Goal: Task Accomplishment & Management: Use online tool/utility

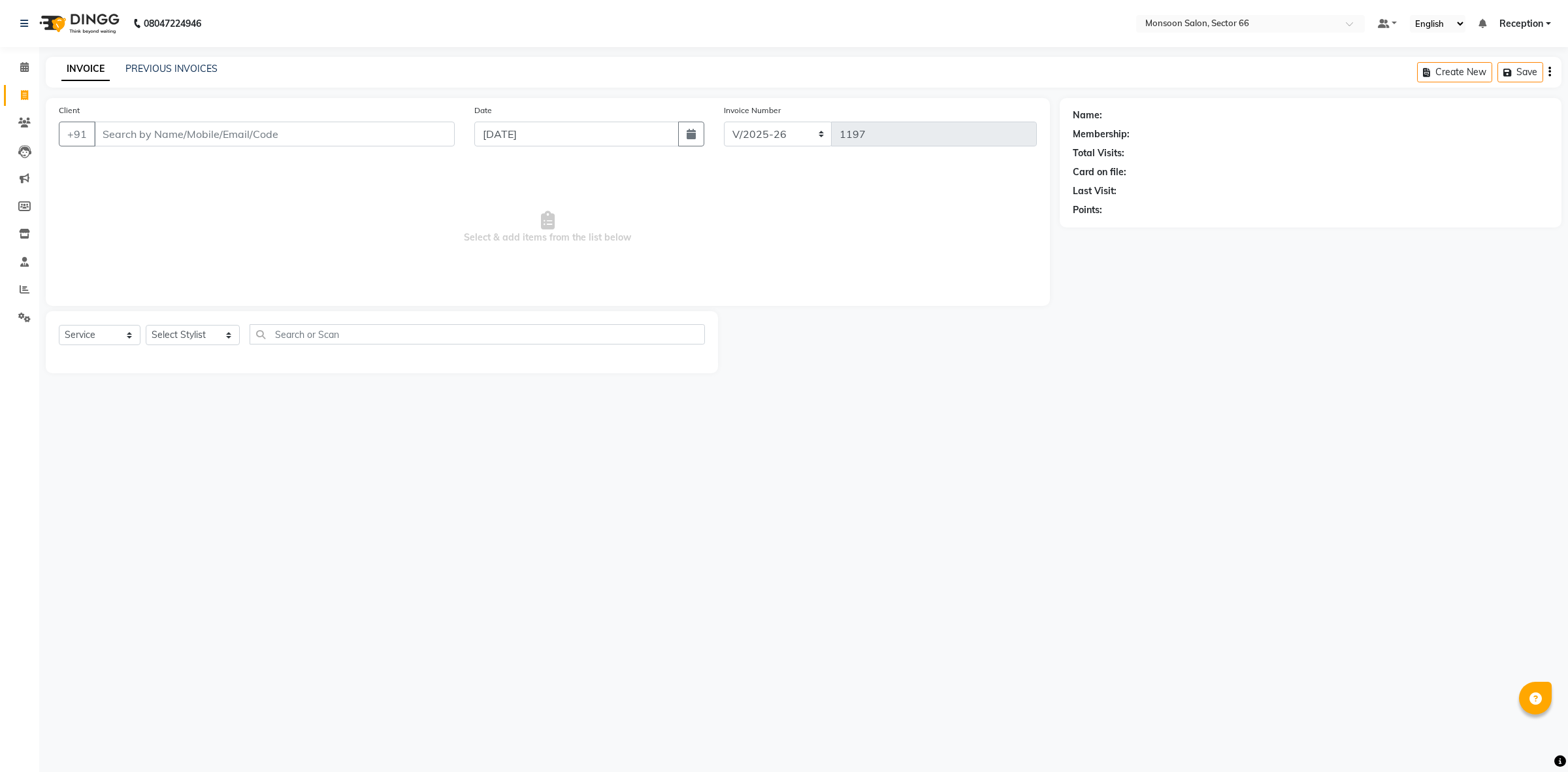
select select "3741"
select select "service"
click at [114, 132] on input "Client" at bounding box center [274, 134] width 361 height 25
type input "8800723626"
click at [203, 337] on select "Select Stylist [PERSON_NAME] ([DATE]) Ajit [PERSON_NAME] chitra [PERSON_NAME] k…" at bounding box center [193, 335] width 94 height 20
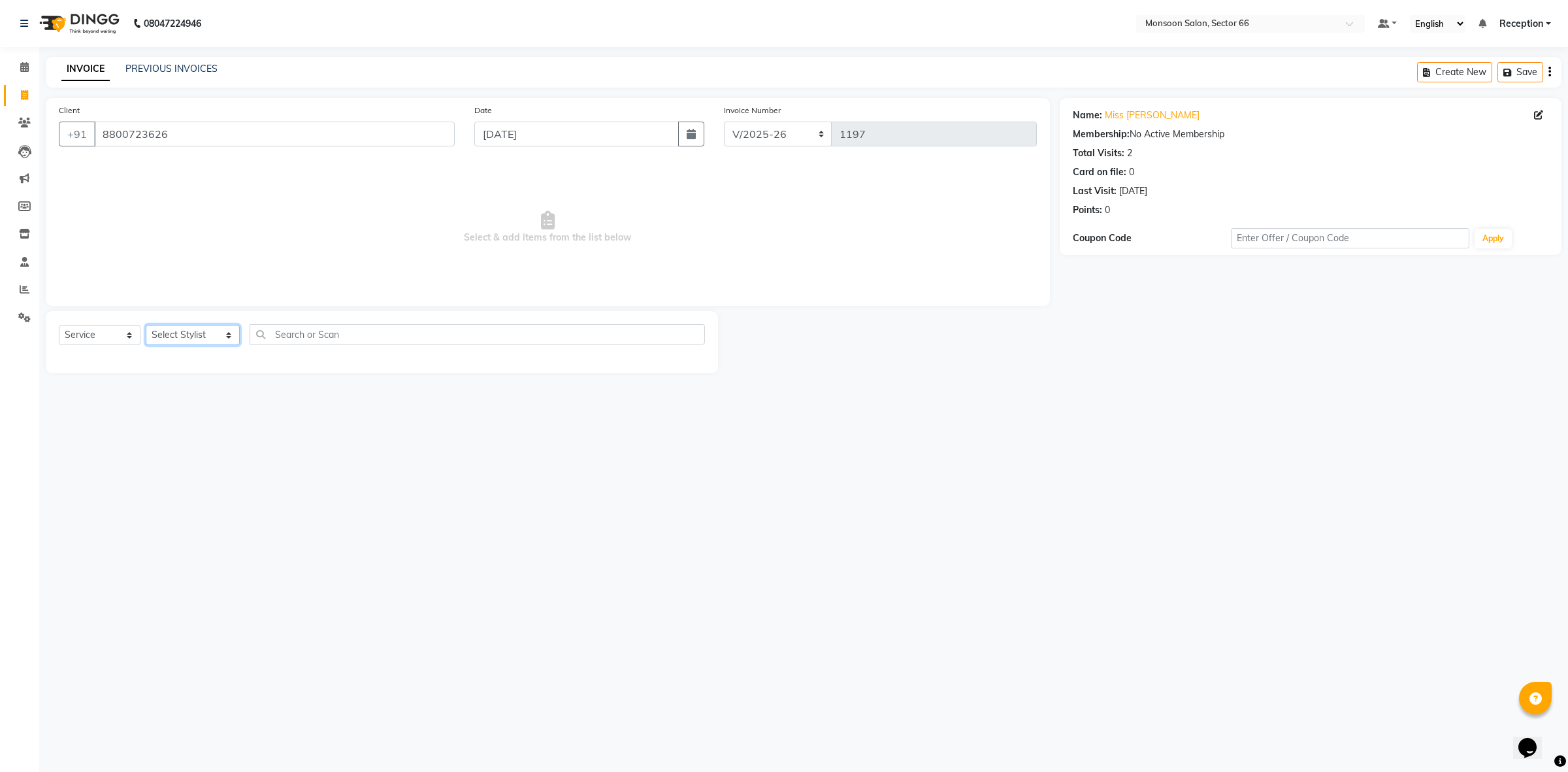
select select "26225"
click at [146, 325] on select "Select Stylist [PERSON_NAME] ([DATE]) Ajit [PERSON_NAME] chitra [PERSON_NAME] k…" at bounding box center [193, 335] width 94 height 20
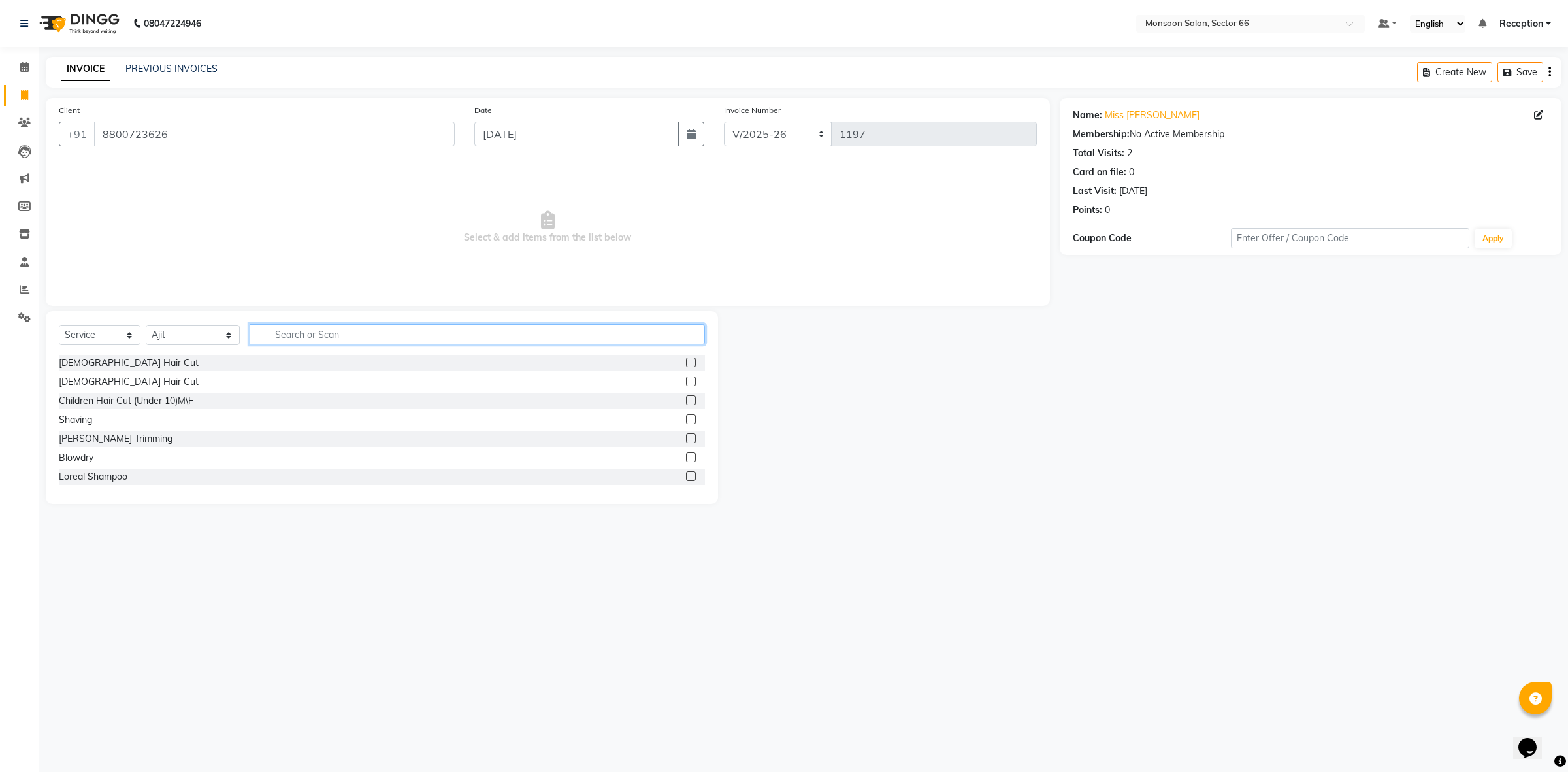
click at [294, 330] on input "text" at bounding box center [477, 335] width 455 height 20
type input "p"
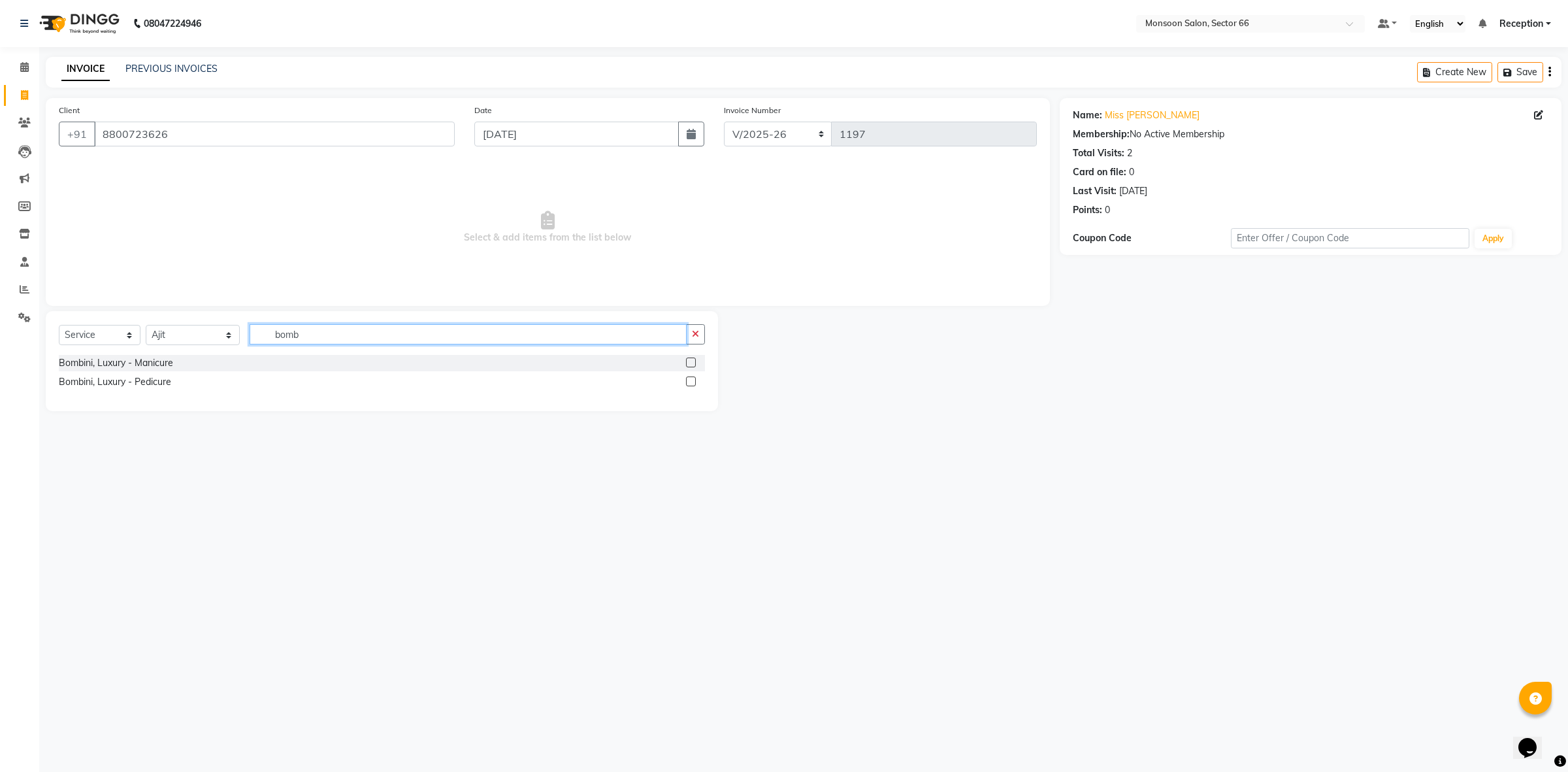
type input "bomb"
click at [694, 378] on label at bounding box center [691, 381] width 10 height 10
click at [694, 378] on input "checkbox" at bounding box center [690, 381] width 8 height 8
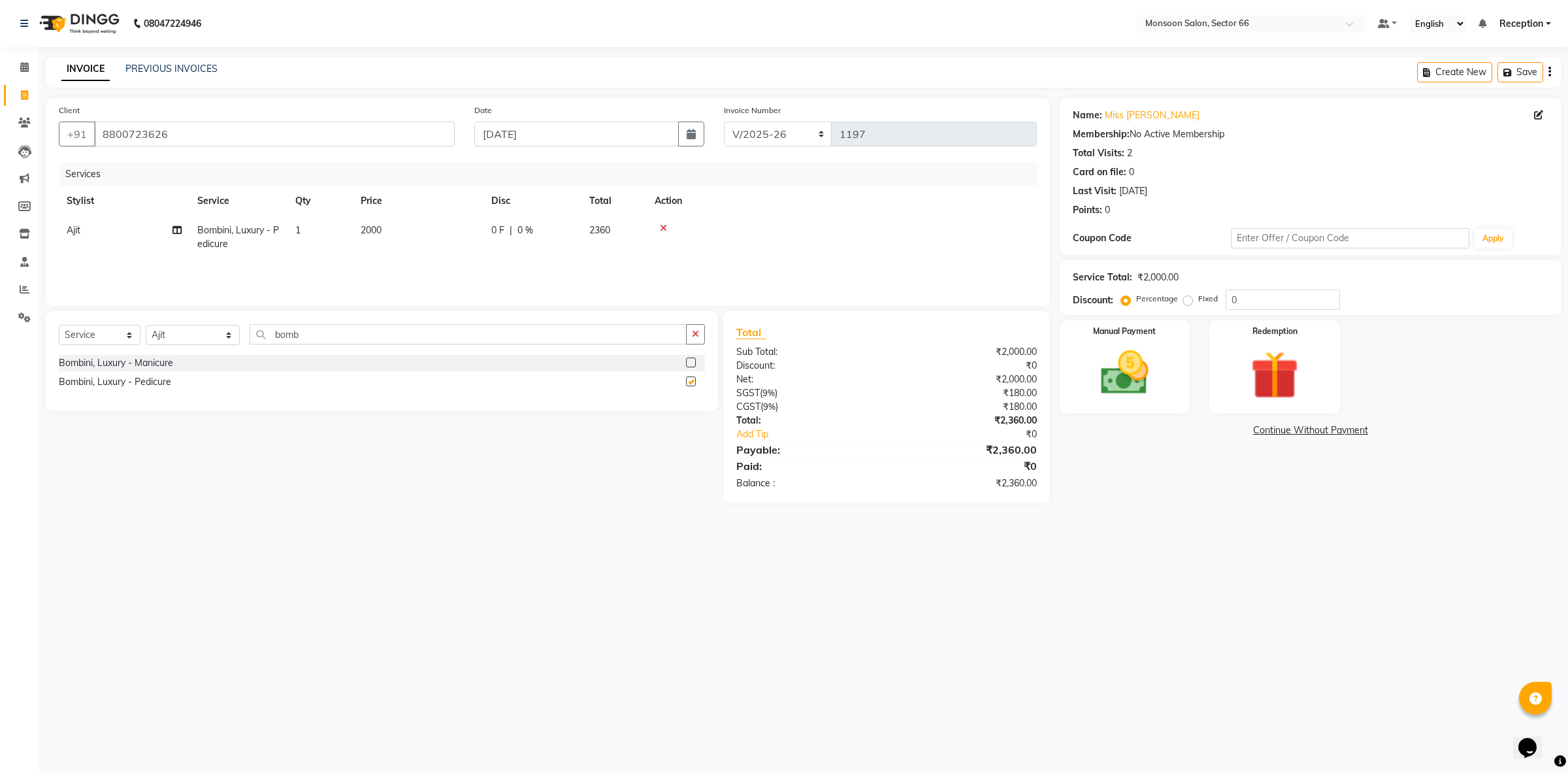
checkbox input "false"
click at [507, 227] on div "0 F | 0 %" at bounding box center [532, 230] width 82 height 14
select select "26225"
drag, startPoint x: 567, startPoint y: 230, endPoint x: 549, endPoint y: 232, distance: 18.1
click at [549, 232] on td "0 F | 0 %" at bounding box center [605, 243] width 120 height 55
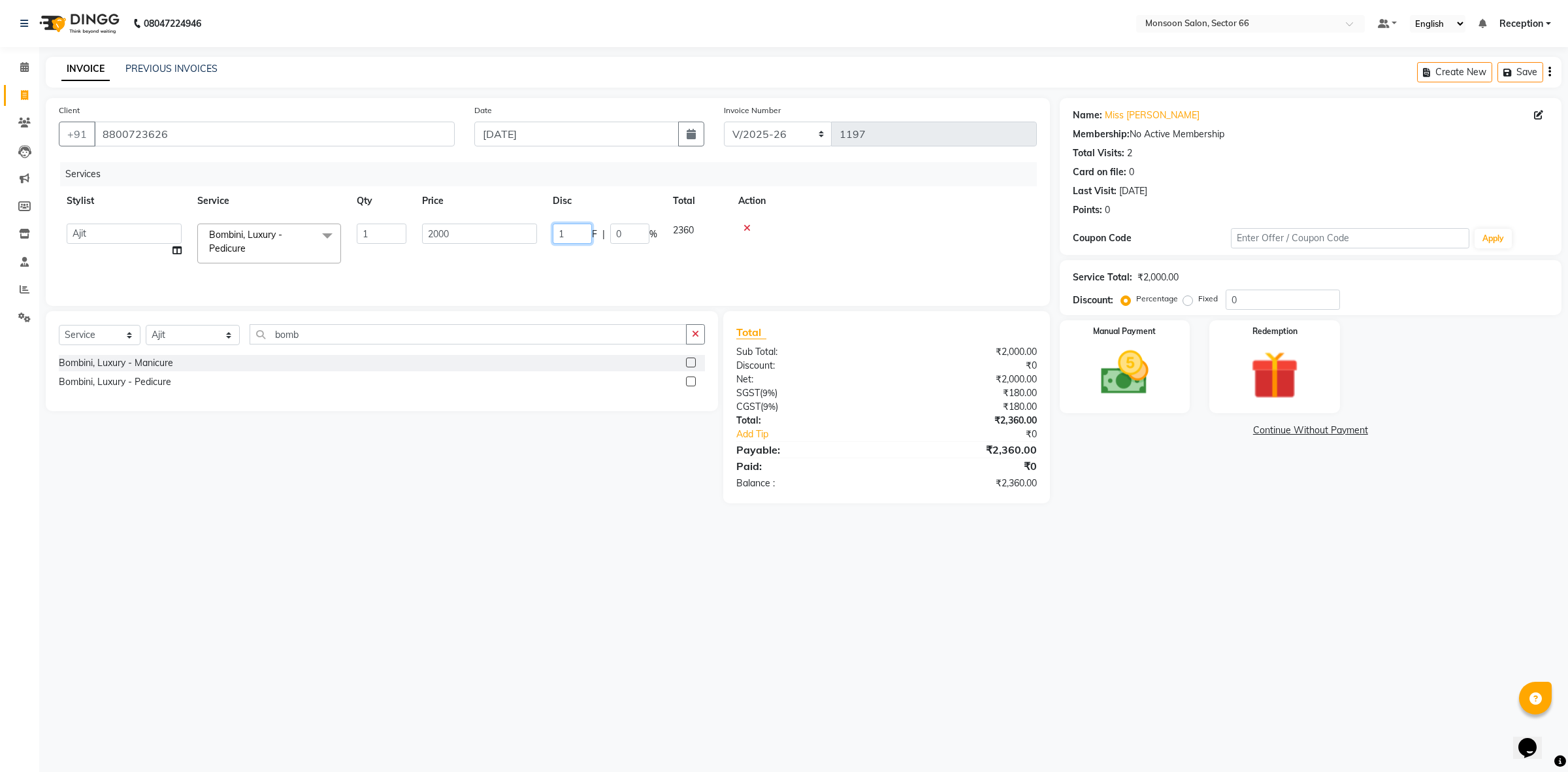
type input "10"
click at [557, 394] on div "Bombini, Luxury - Manicure Bombini, Luxury - Pedicure" at bounding box center [382, 376] width 646 height 43
click at [176, 334] on select "Select Stylist [PERSON_NAME] ([DATE]) Ajit [PERSON_NAME] chitra [PERSON_NAME] k…" at bounding box center [193, 335] width 94 height 20
select select "46036"
click at [146, 325] on select "Select Stylist [PERSON_NAME] ([DATE]) Ajit [PERSON_NAME] chitra [PERSON_NAME] k…" at bounding box center [193, 335] width 94 height 20
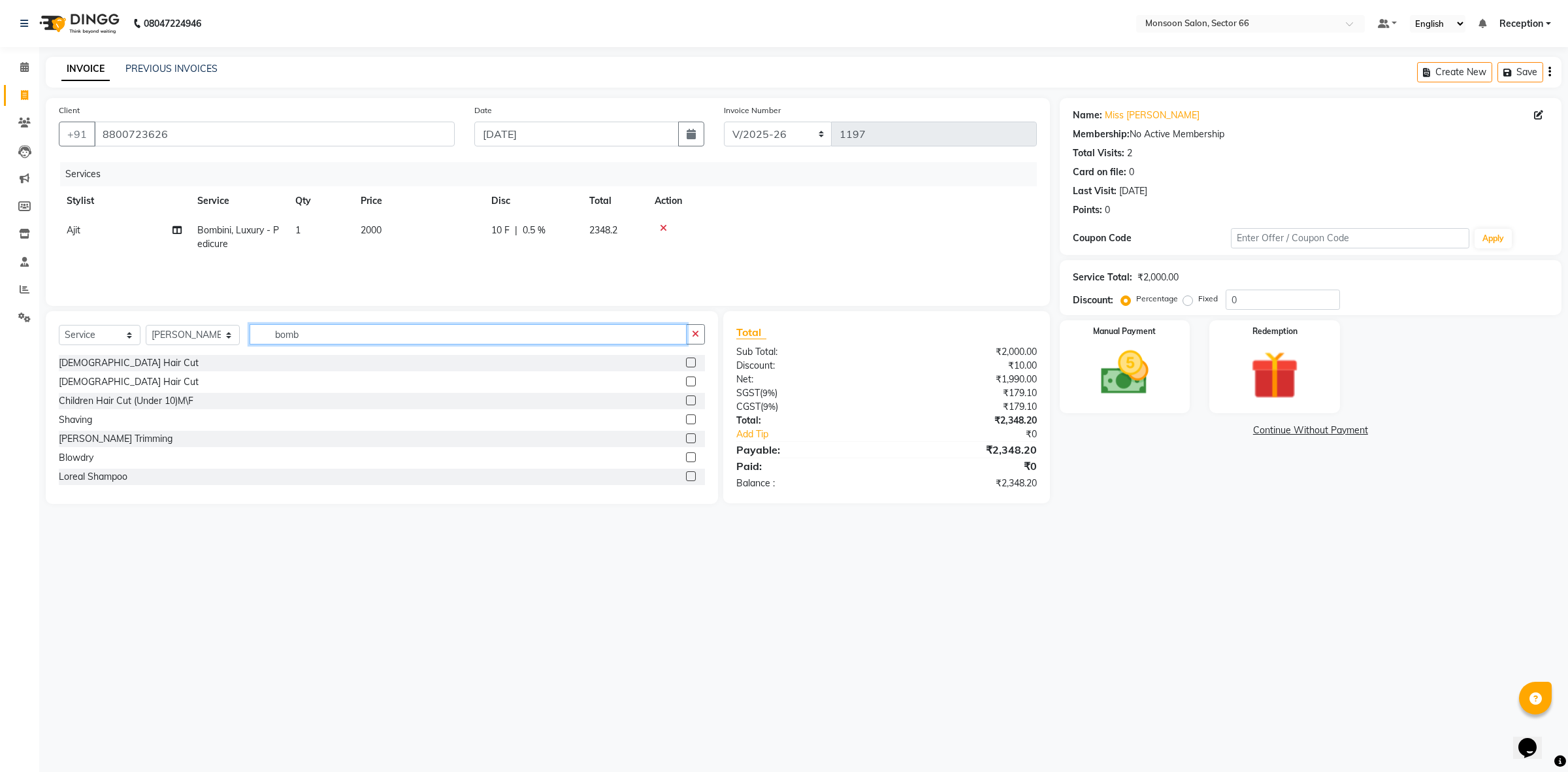
click at [309, 328] on input "bomb" at bounding box center [468, 335] width 437 height 20
type input "b"
type input "fu"
click at [686, 360] on label at bounding box center [691, 363] width 10 height 10
click at [686, 360] on input "checkbox" at bounding box center [690, 363] width 8 height 8
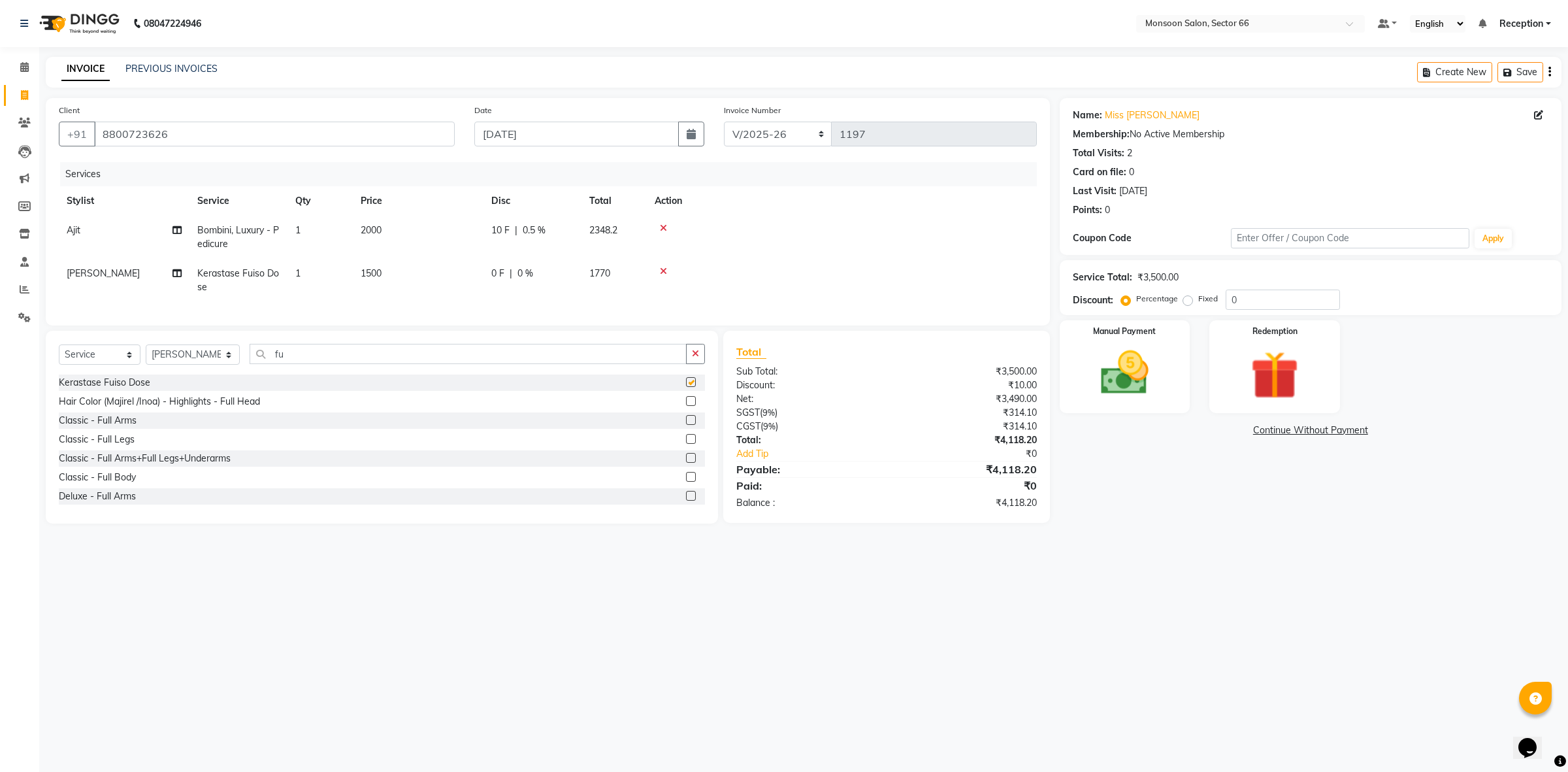
checkbox input "false"
click at [368, 272] on span "1500" at bounding box center [371, 273] width 21 height 12
select select "46036"
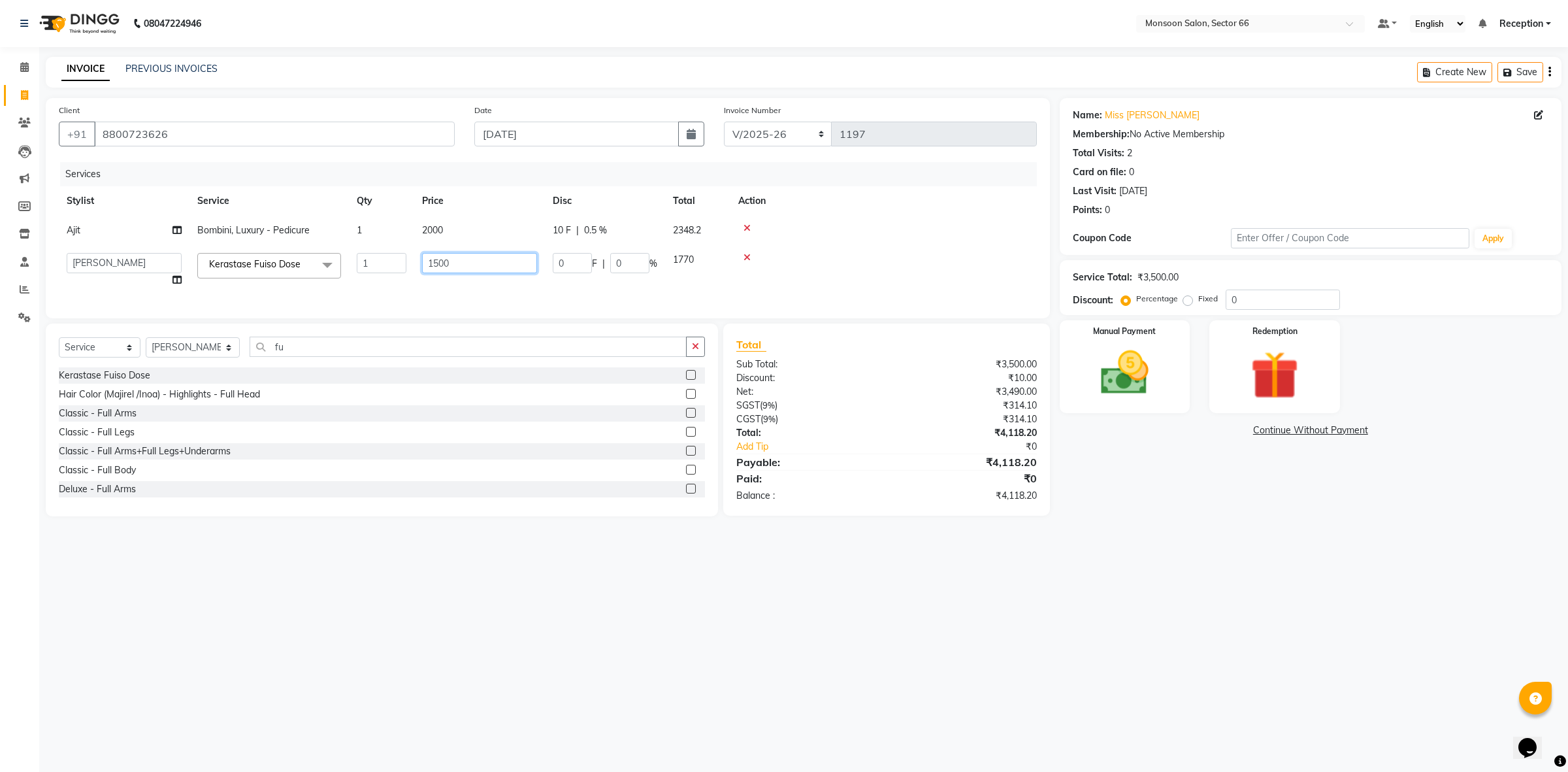
drag, startPoint x: 483, startPoint y: 260, endPoint x: 394, endPoint y: 262, distance: 89.0
click at [396, 260] on tr "[PERSON_NAME] ([DATE]) Ajit [PERSON_NAME] chitra [PERSON_NAME] kajal kunal [PER…" at bounding box center [548, 270] width 978 height 50
type input "3500"
click at [849, 260] on td at bounding box center [883, 270] width 306 height 50
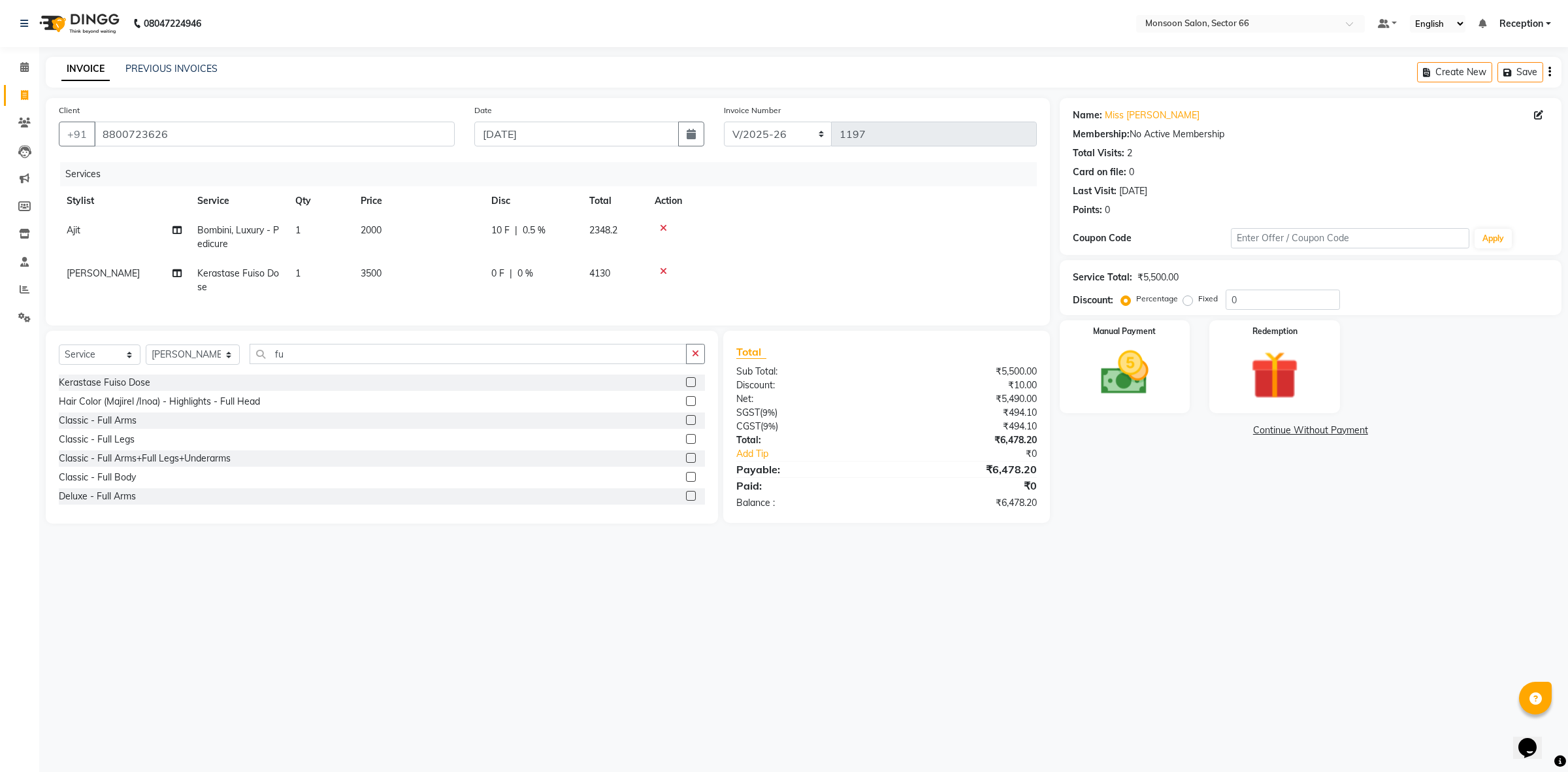
click at [507, 272] on div "0 F | 0 %" at bounding box center [532, 273] width 82 height 14
select select "46036"
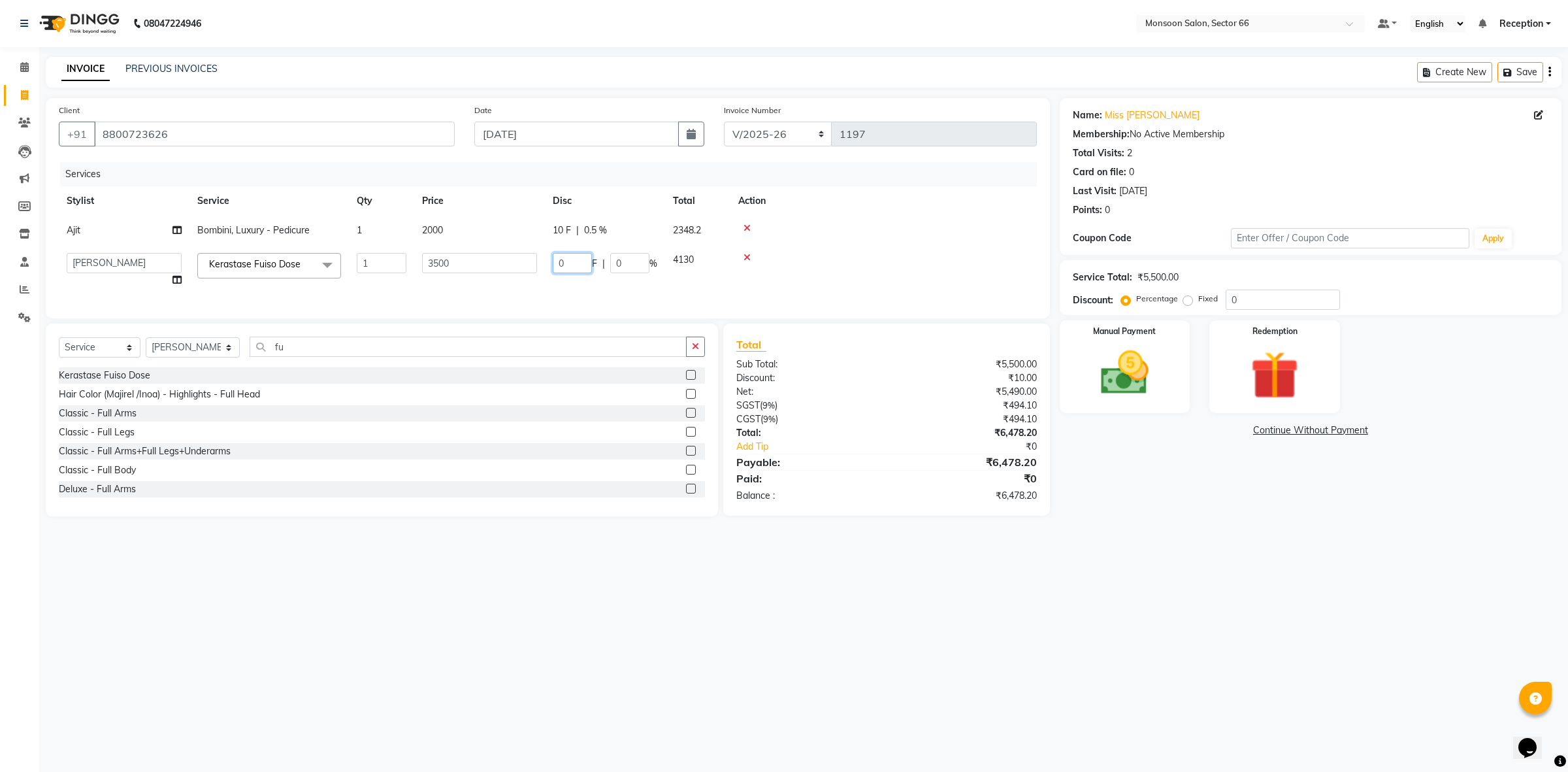
drag, startPoint x: 579, startPoint y: 262, endPoint x: 501, endPoint y: 272, distance: 78.6
click at [501, 272] on tr "[PERSON_NAME] ([DATE]) Ajit [PERSON_NAME] chitra [PERSON_NAME] kajal kunal [PER…" at bounding box center [548, 270] width 978 height 50
type input "10"
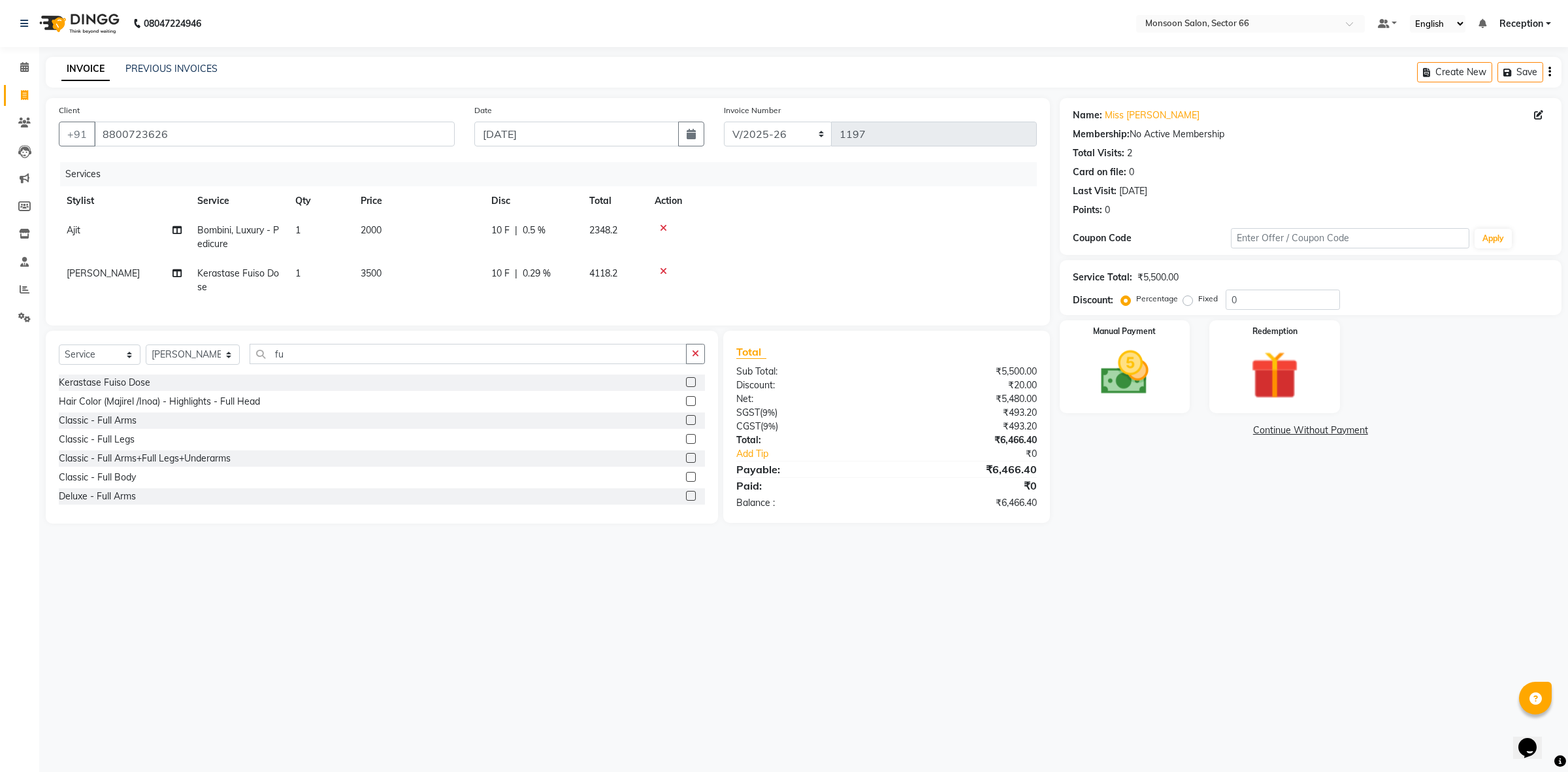
click at [910, 210] on th "Action" at bounding box center [842, 201] width 390 height 30
click at [511, 227] on div "10 F | 0.5 %" at bounding box center [532, 230] width 82 height 14
select select "26225"
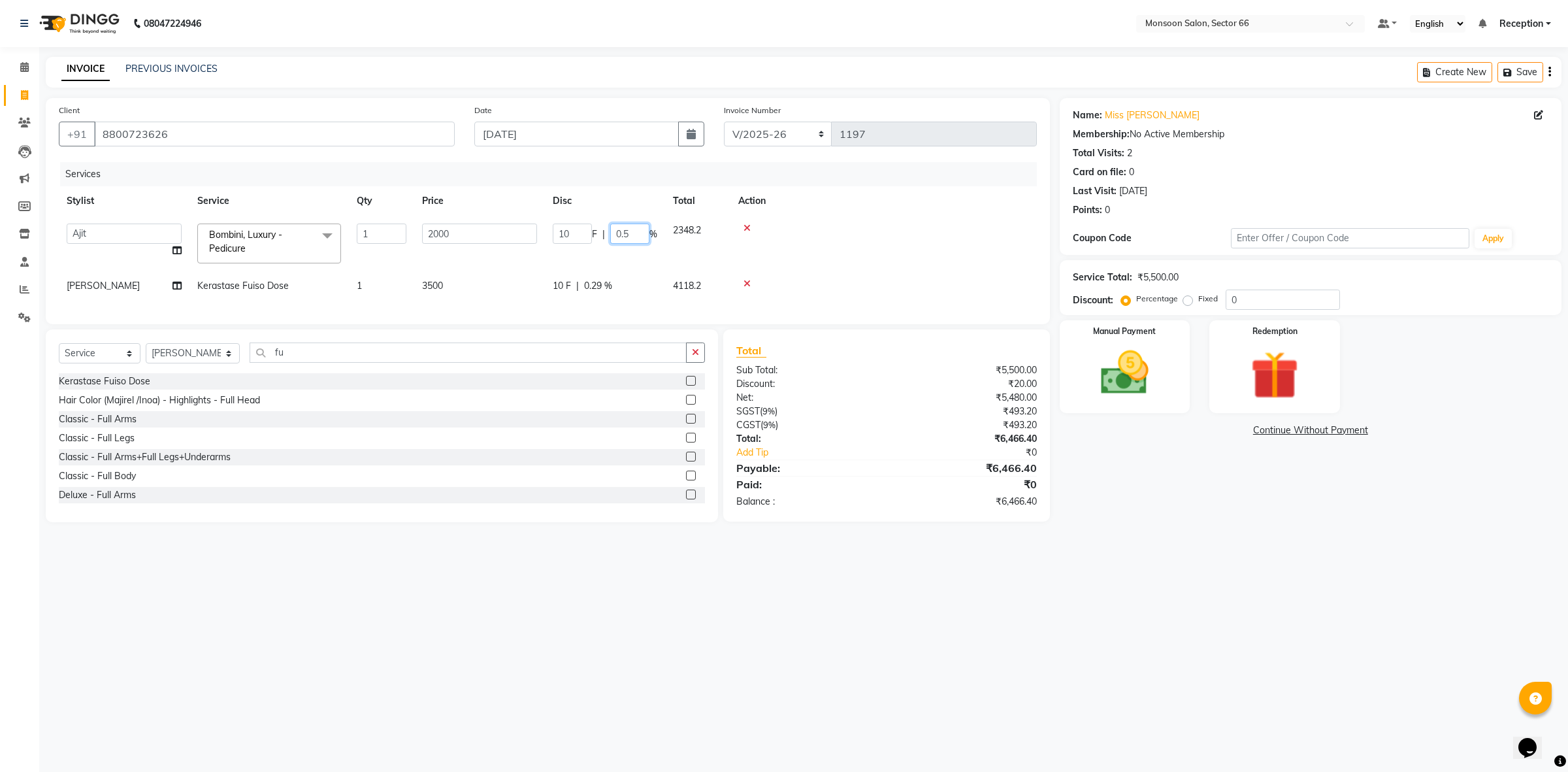
drag, startPoint x: 635, startPoint y: 229, endPoint x: 566, endPoint y: 228, distance: 69.0
click at [566, 228] on div "10 F | 0.5 %" at bounding box center [605, 233] width 104 height 20
drag, startPoint x: 1194, startPoint y: 577, endPoint x: 1178, endPoint y: 568, distance: 18.4
click at [1193, 577] on div "08047224946 Select Location × Monsoon Salon, Sector 66 Default Panel My Panel E…" at bounding box center [784, 386] width 1568 height 772
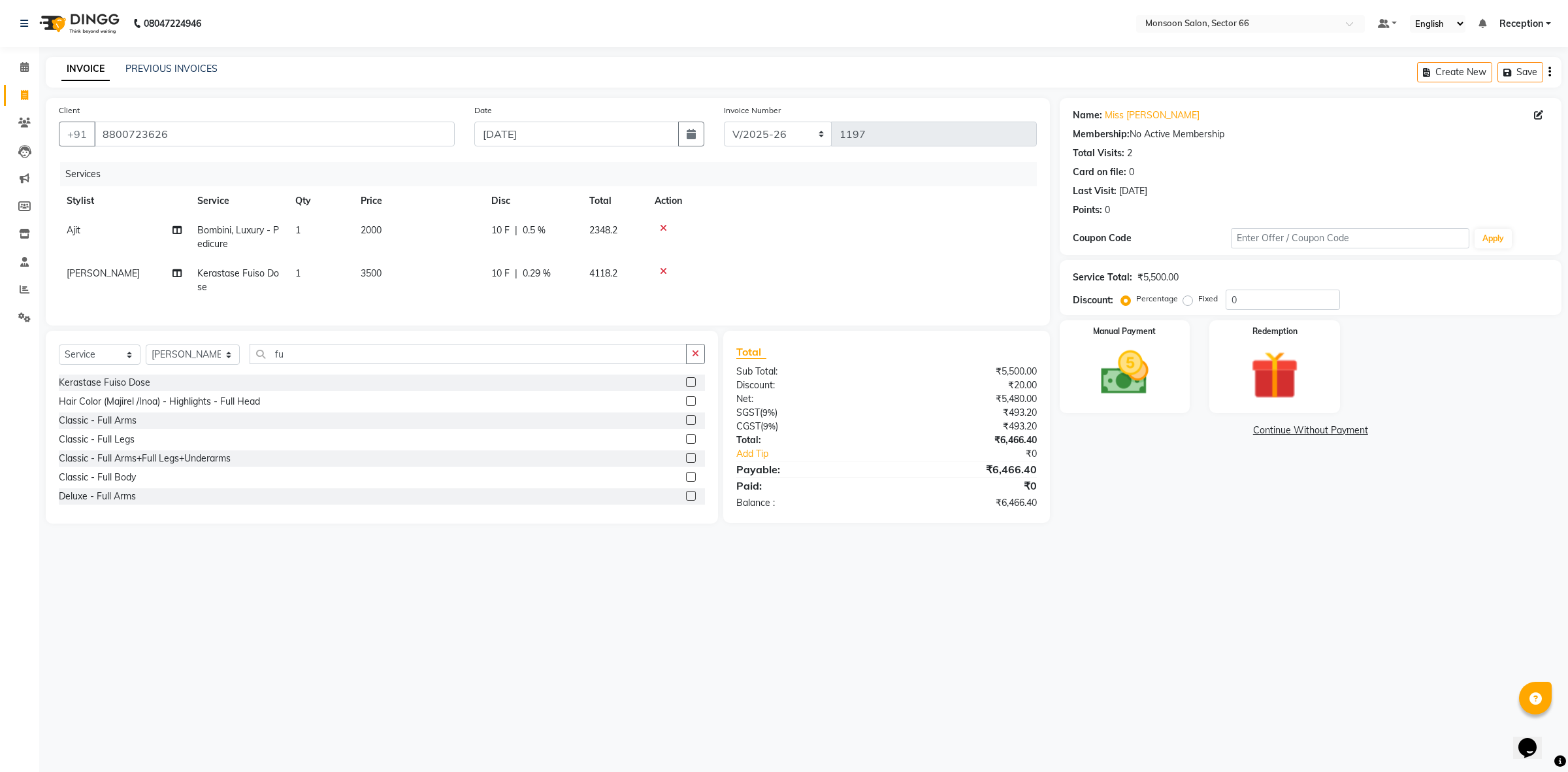
click at [501, 232] on span "10 F" at bounding box center [501, 230] width 18 height 14
select select "26225"
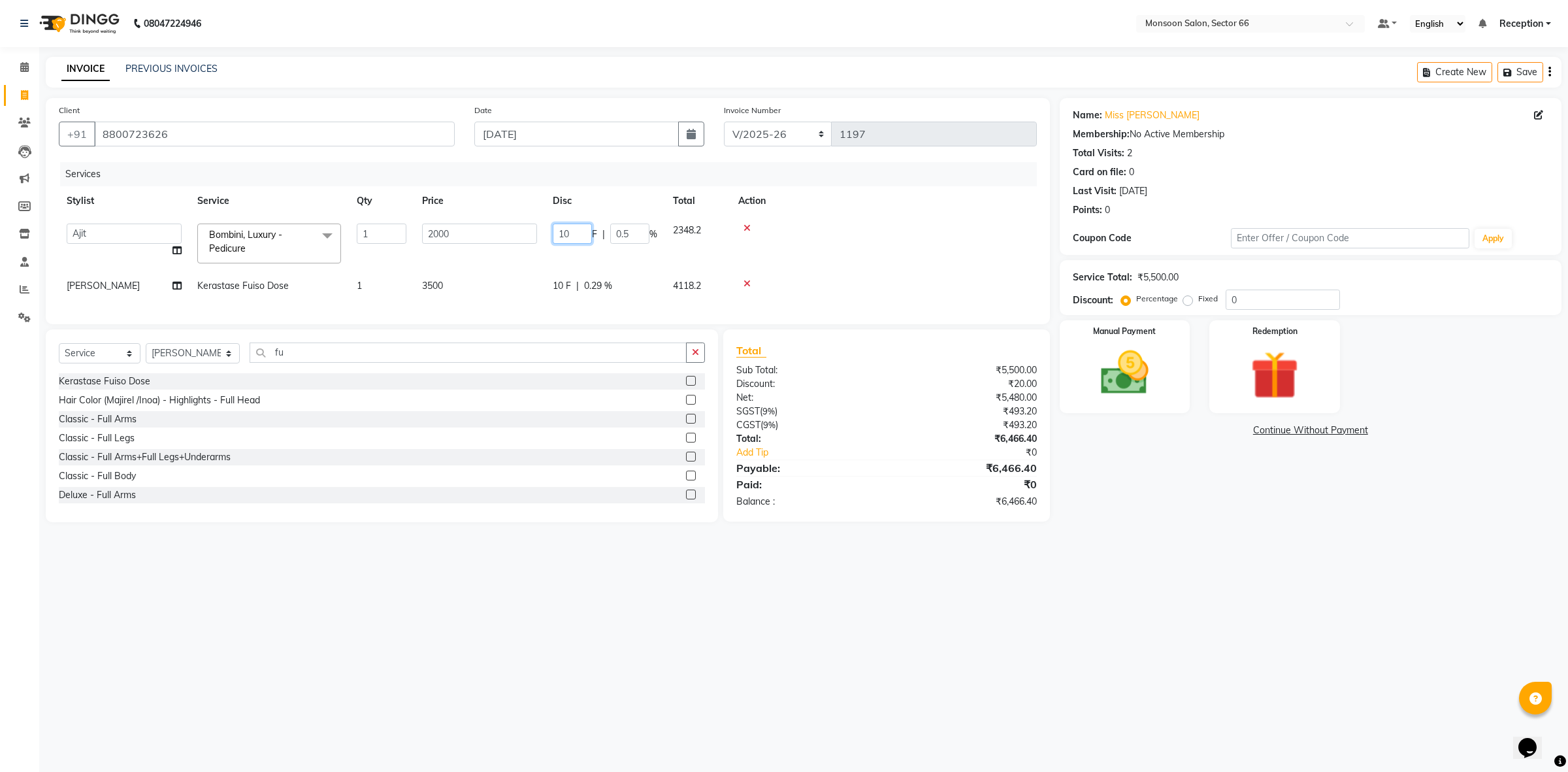
drag, startPoint x: 577, startPoint y: 230, endPoint x: 497, endPoint y: 232, distance: 80.0
click at [497, 232] on tr "[PERSON_NAME] ([DATE]) Ajit [PERSON_NAME] chitra [PERSON_NAME] kajal kunal [PER…" at bounding box center [548, 243] width 978 height 55
type input "0"
click at [560, 282] on td "10 F | 0.29 %" at bounding box center [605, 286] width 120 height 30
select select "46036"
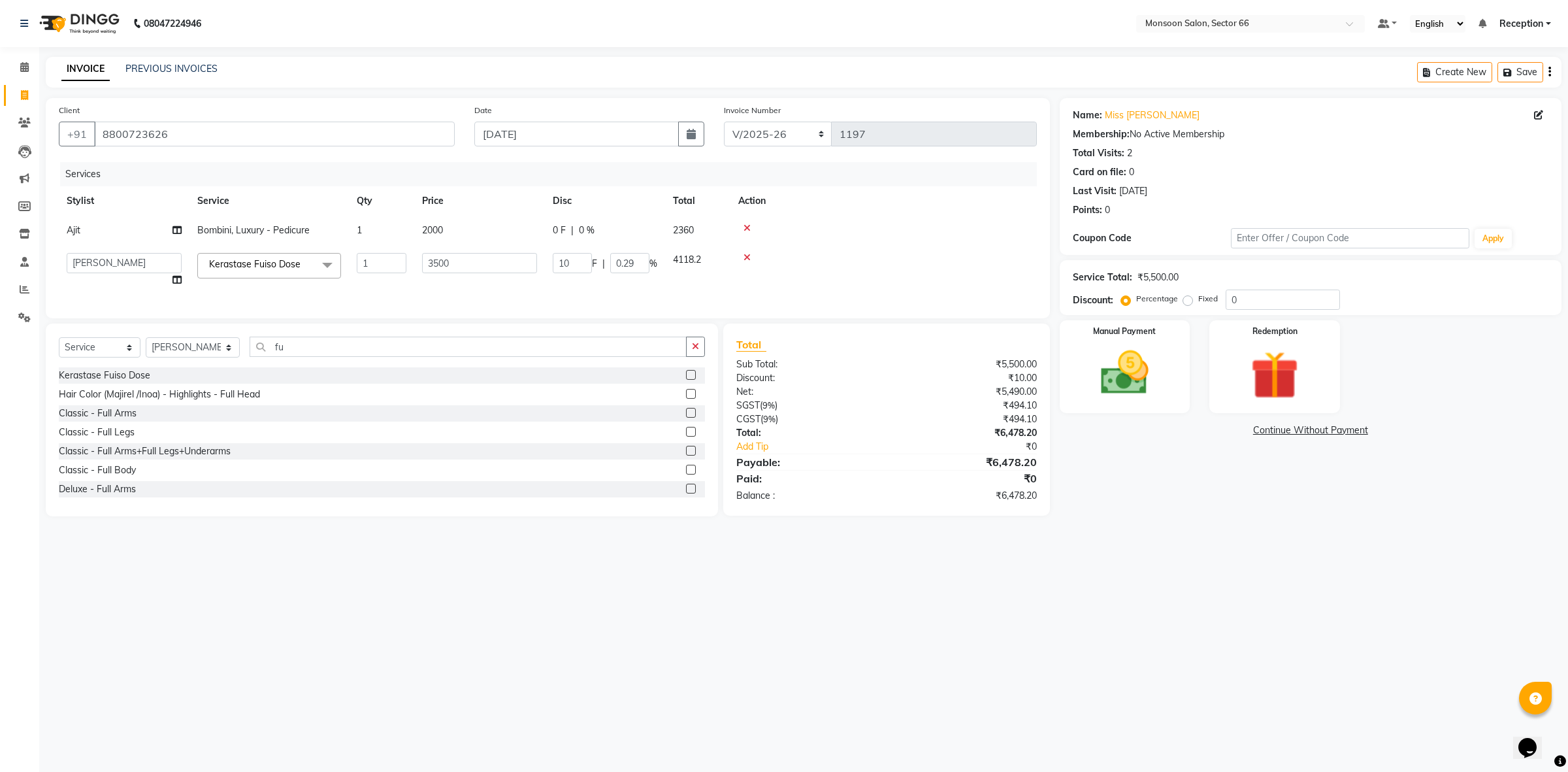
click at [560, 282] on td "10 F | 0.29 %" at bounding box center [605, 270] width 120 height 50
drag, startPoint x: 570, startPoint y: 266, endPoint x: 501, endPoint y: 268, distance: 69.0
click at [501, 268] on tr "[PERSON_NAME] ([DATE]) Ajit [PERSON_NAME] chitra [PERSON_NAME] kajal kunal [PER…" at bounding box center [548, 270] width 978 height 50
type input "0"
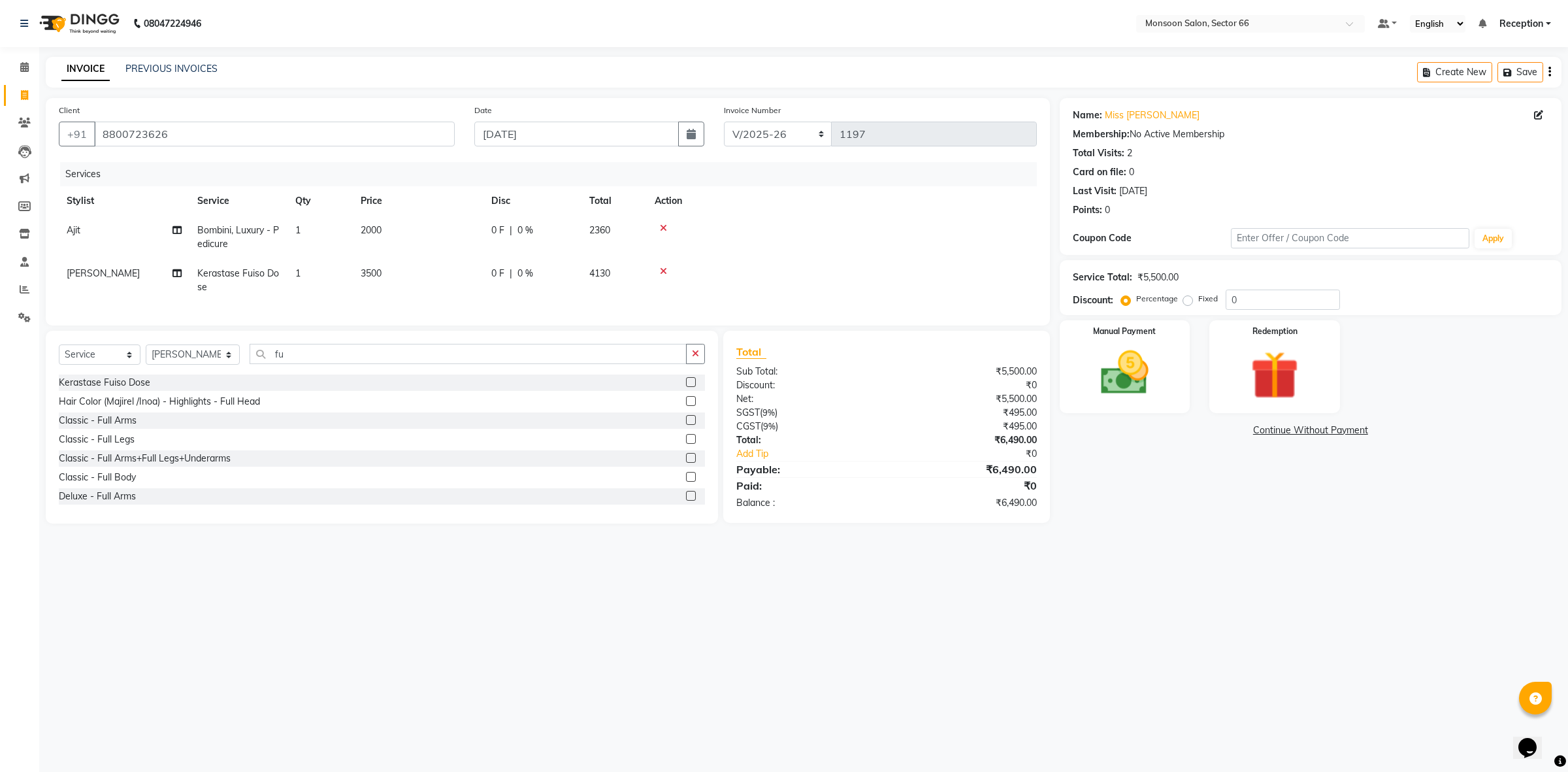
click at [732, 649] on div "08047224946 Select Location × Monsoon Salon, Sector 66 Default Panel My Panel E…" at bounding box center [784, 386] width 1568 height 772
click at [1253, 296] on input "0" at bounding box center [1283, 300] width 114 height 20
type input "10"
click at [1222, 461] on div "Name: Miss [PERSON_NAME] Membership: No Active Membership Total Visits: 2 Card …" at bounding box center [1315, 311] width 511 height 425
click at [1129, 357] on img at bounding box center [1124, 373] width 81 height 58
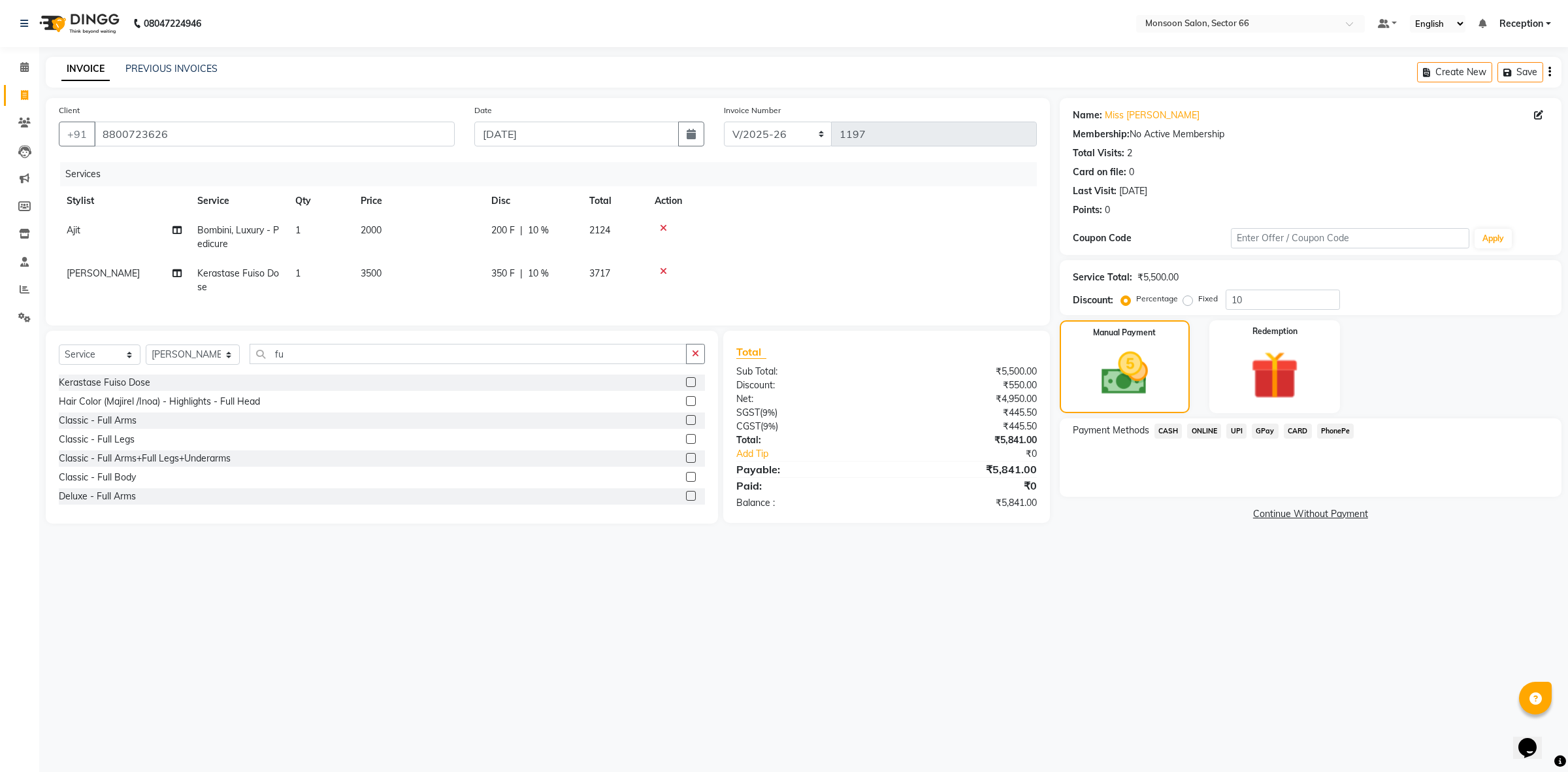
click at [1168, 426] on span "CASH" at bounding box center [1169, 431] width 28 height 15
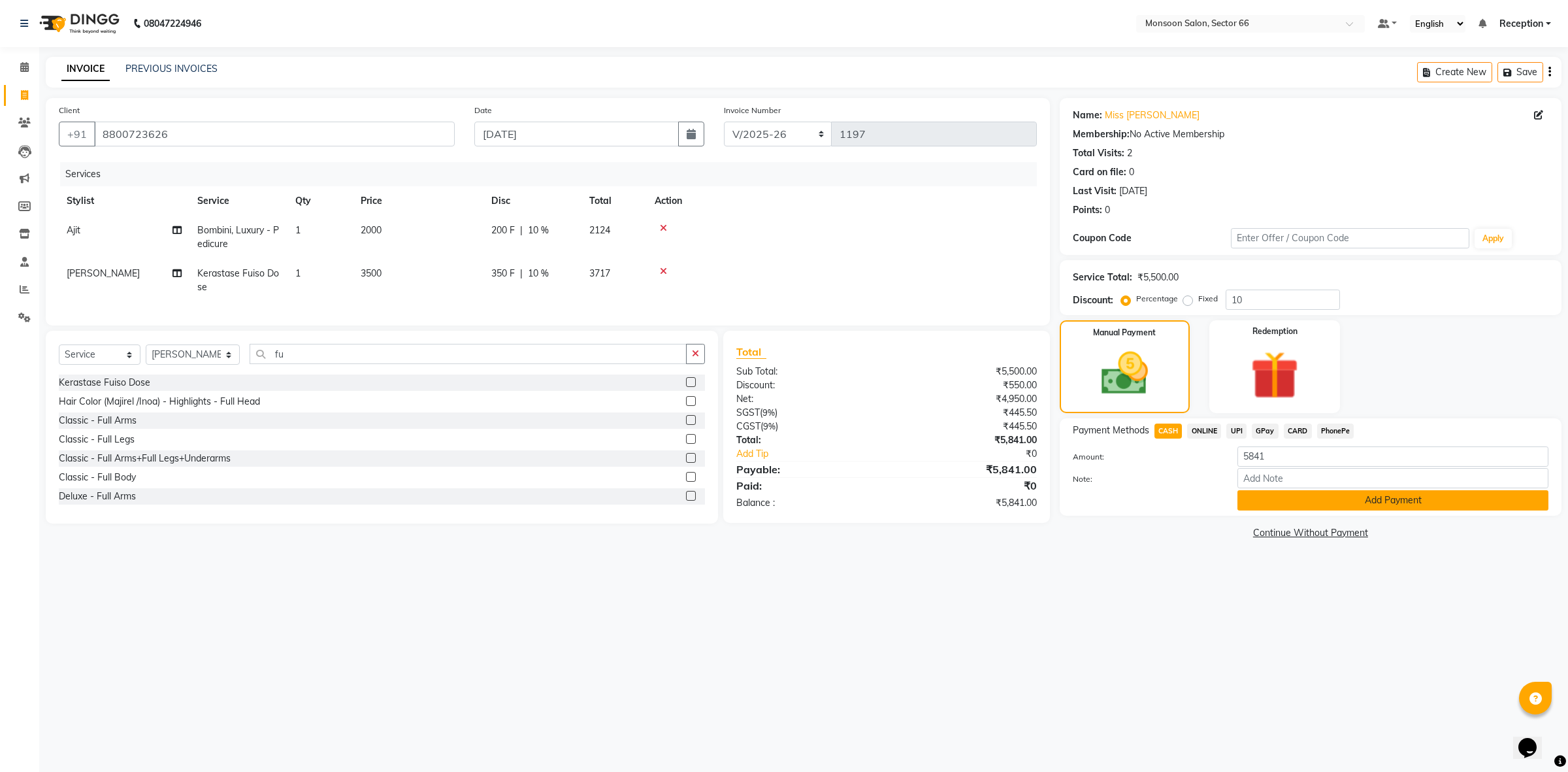
click at [1340, 494] on button "Add Payment" at bounding box center [1393, 500] width 311 height 20
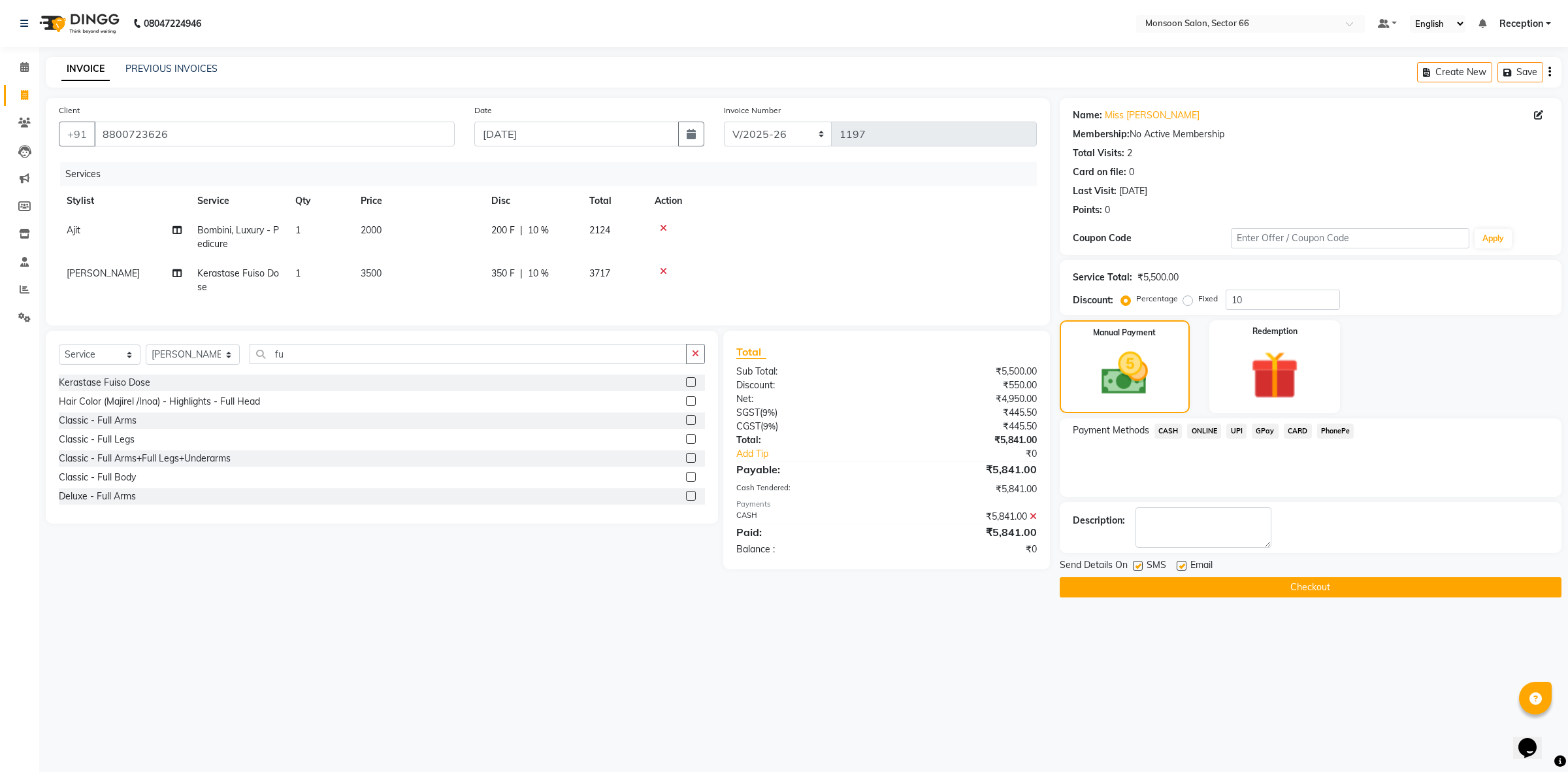
click at [1295, 584] on button "Checkout" at bounding box center [1310, 587] width 501 height 20
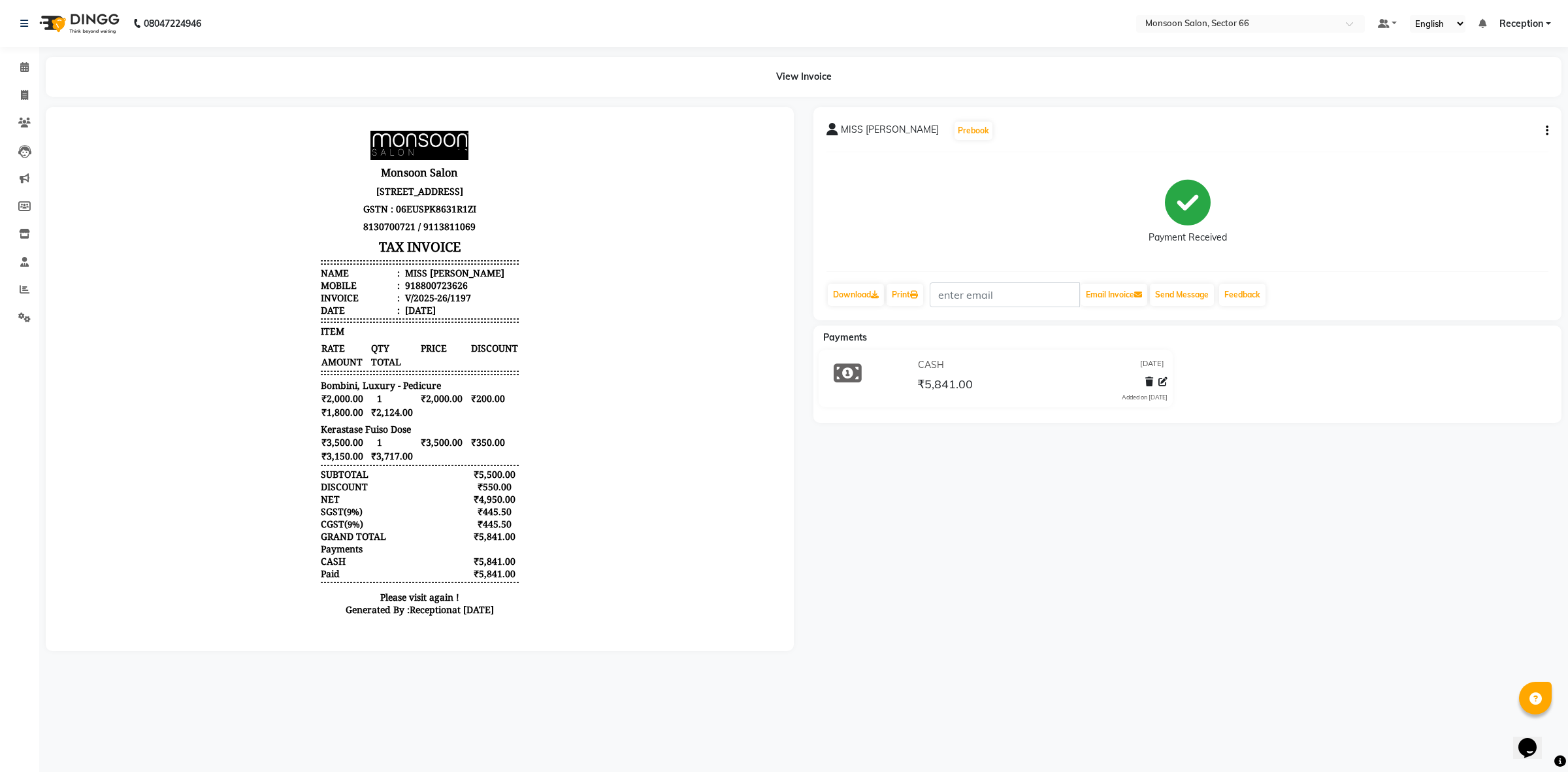
drag, startPoint x: 1098, startPoint y: 350, endPoint x: 762, endPoint y: 403, distance: 340.2
